Goal: Communication & Community: Answer question/provide support

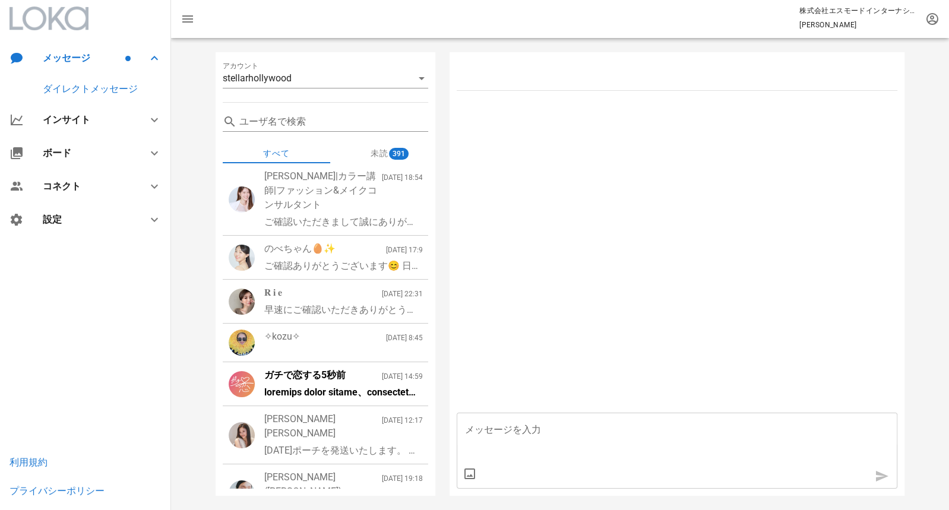
click at [339, 269] on div "ご確認ありがとうございます😊 日時について[DATE]お伝えできればと思うので少々お待ちください🙏 そして、PRでのご依頼の場合費用感について教えて頂けますか…" at bounding box center [343, 266] width 159 height 14
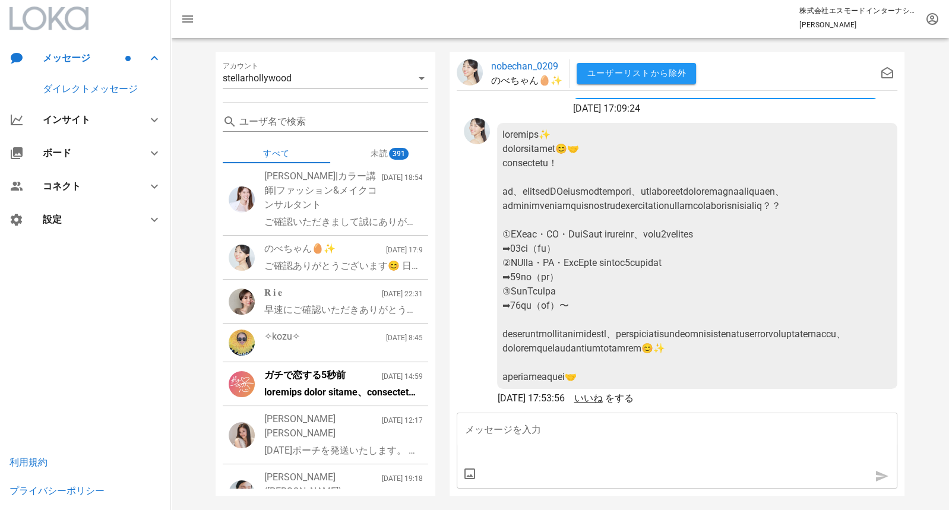
click at [519, 438] on textarea "メッセージを入力" at bounding box center [681, 428] width 433 height 19
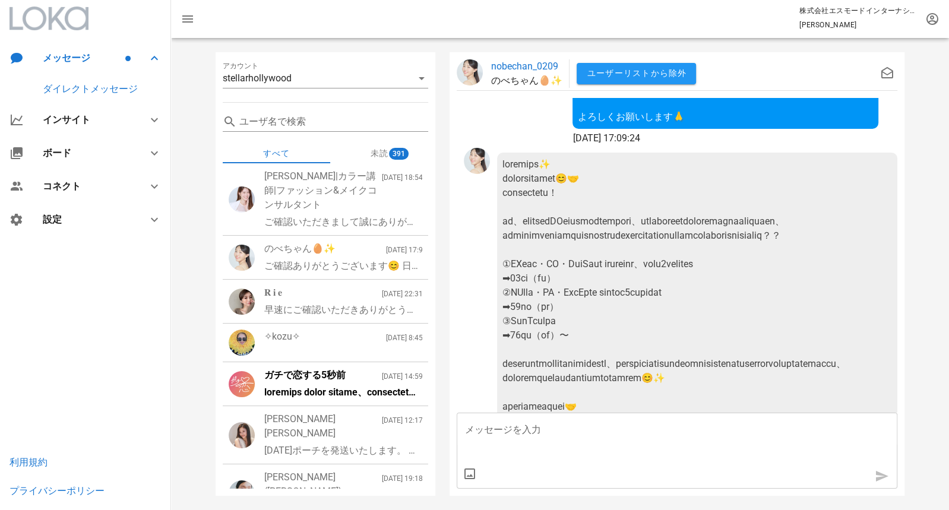
scroll to position [-31, 0]
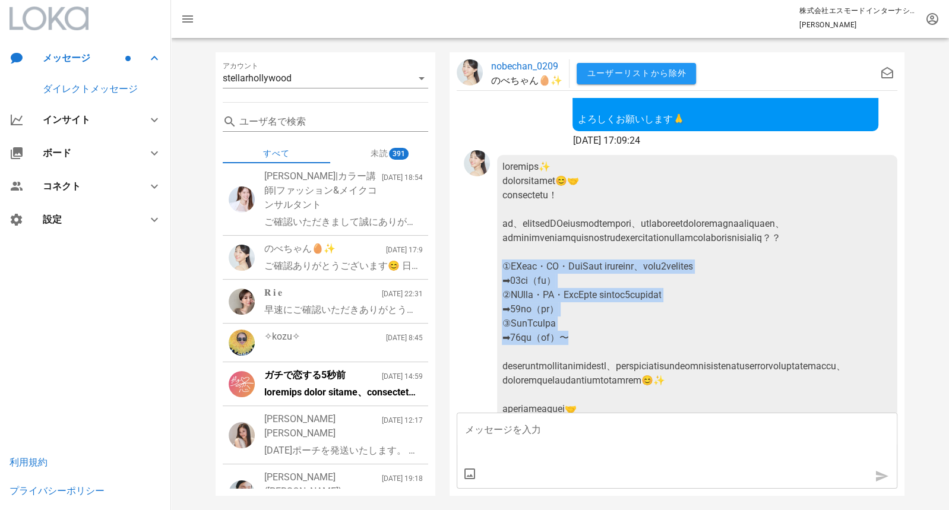
drag, startPoint x: 601, startPoint y: 323, endPoint x: 506, endPoint y: 248, distance: 121.5
click at [506, 248] on div at bounding box center [697, 288] width 400 height 266
copy div "Gリール・TT・YouTube shortsから、いずれか２媒体投稿セット ➡︎20万円（税別） ②IGリール・TT・YouTube shorts３媒体投稿セ…"
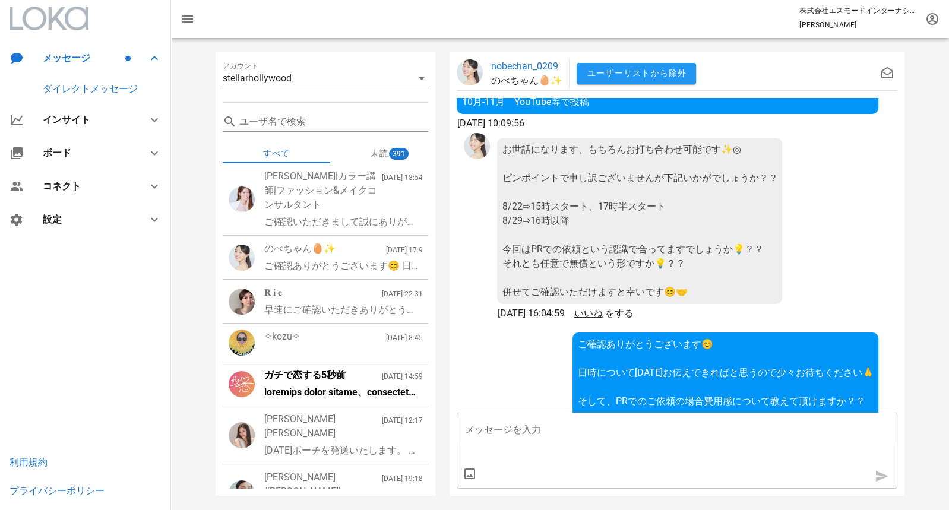
scroll to position [-342, 0]
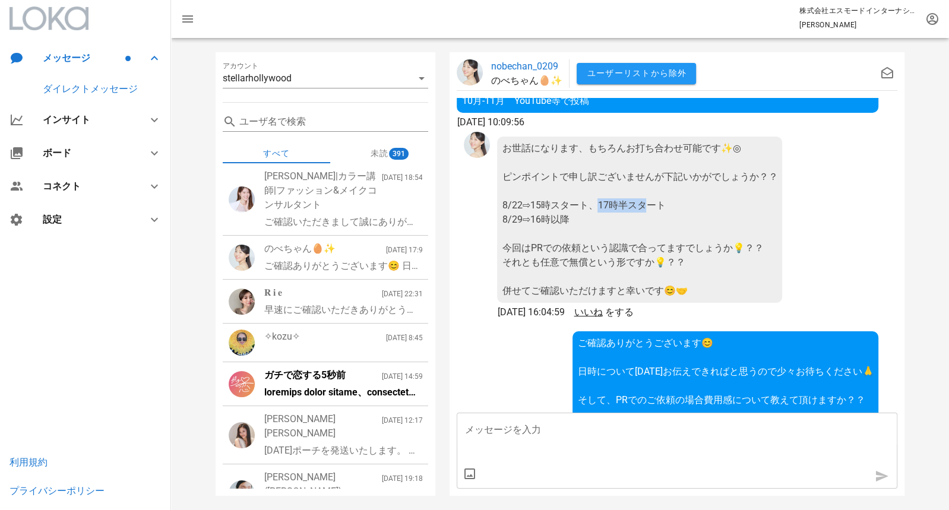
drag, startPoint x: 600, startPoint y: 175, endPoint x: 649, endPoint y: 175, distance: 49.9
click at [649, 175] on div "お世話になります、もちろんお打ち合わせ可能です✨◎ ピンポイントで申し訳ございませんが下記いかがでしょうか？？ 8/22⇨15時スタート、17時半スタート 8…" at bounding box center [639, 220] width 285 height 166
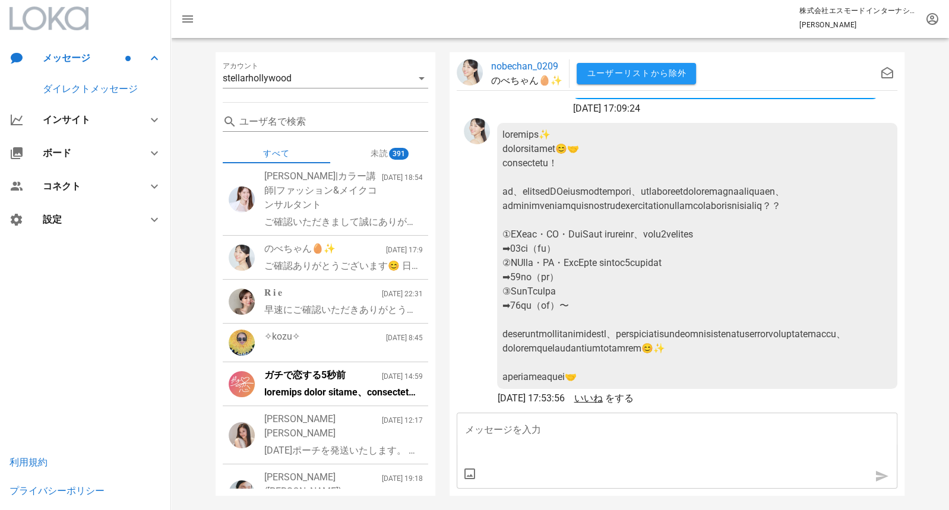
click at [519, 428] on textarea "メッセージを入力" at bounding box center [681, 428] width 433 height 19
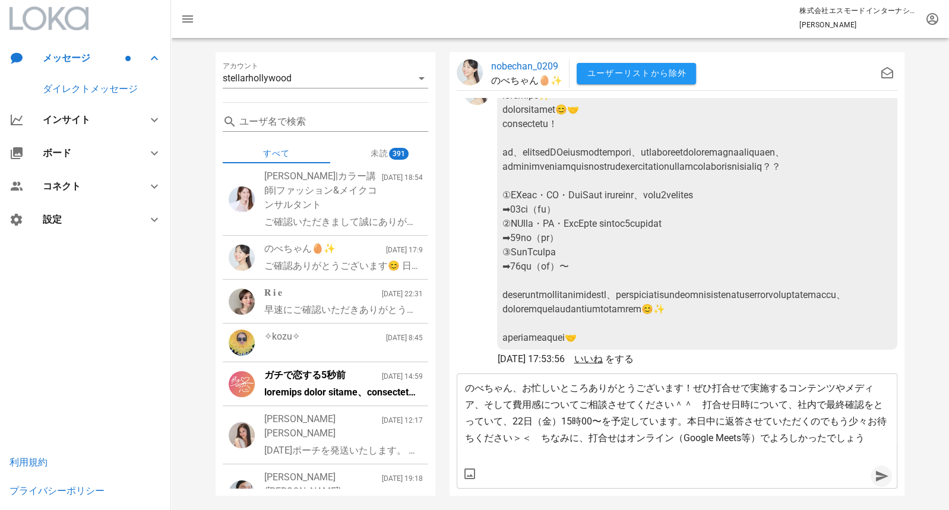
type textarea "のべちゃん、お忙しいところありがとうございます！ぜひ打合せで実施するコンテンツやメディア、そして費用感についてご相談させてください＾＾　打合せ日時について、社…"
click at [876, 475] on icon "button" at bounding box center [882, 476] width 14 height 14
